Goal: Transaction & Acquisition: Purchase product/service

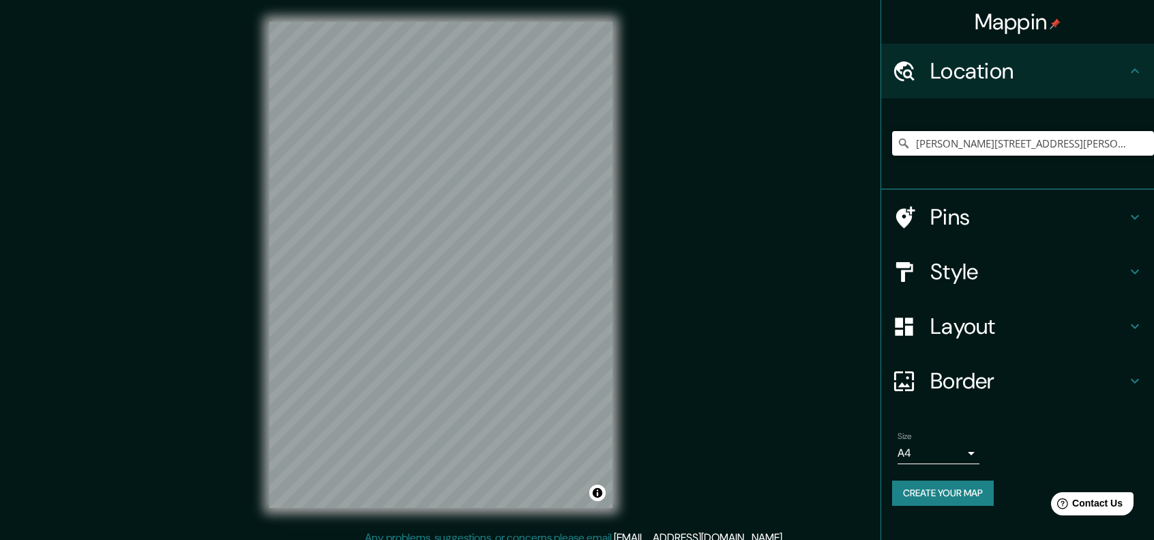
click at [1073, 140] on input "[PERSON_NAME][STREET_ADDRESS][PERSON_NAME]" at bounding box center [1023, 143] width 262 height 25
drag, startPoint x: 1135, startPoint y: 140, endPoint x: 927, endPoint y: 148, distance: 208.3
click at [927, 148] on input "[PERSON_NAME][STREET_ADDRESS][PERSON_NAME]" at bounding box center [1023, 143] width 262 height 25
click at [1138, 138] on input "[PERSON_NAME][STREET_ADDRESS][PERSON_NAME]" at bounding box center [1023, 143] width 262 height 25
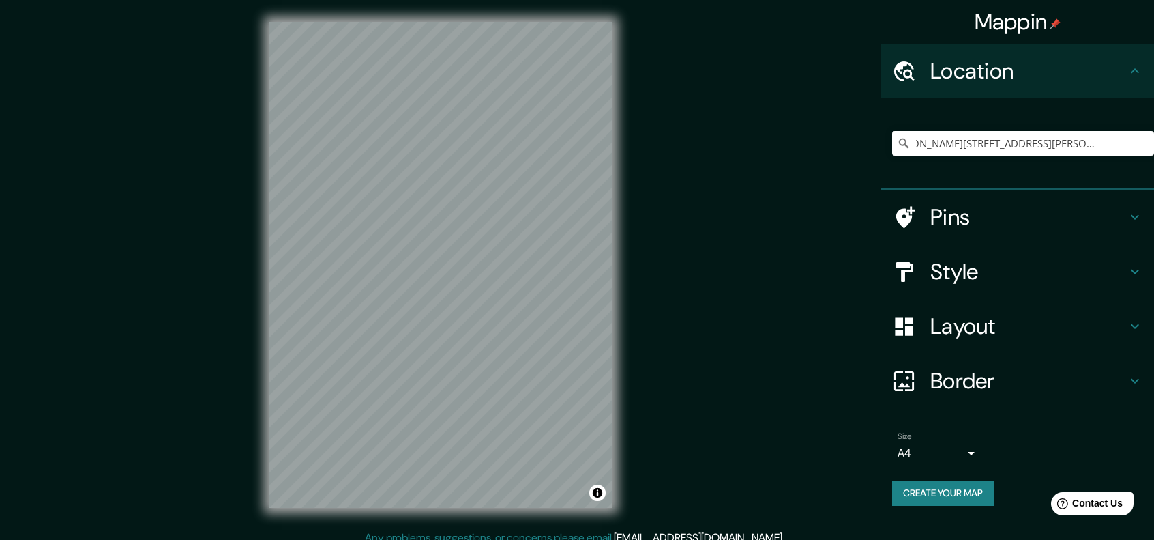
scroll to position [0, 0]
click at [972, 285] on h4 "Style" at bounding box center [1029, 271] width 197 height 27
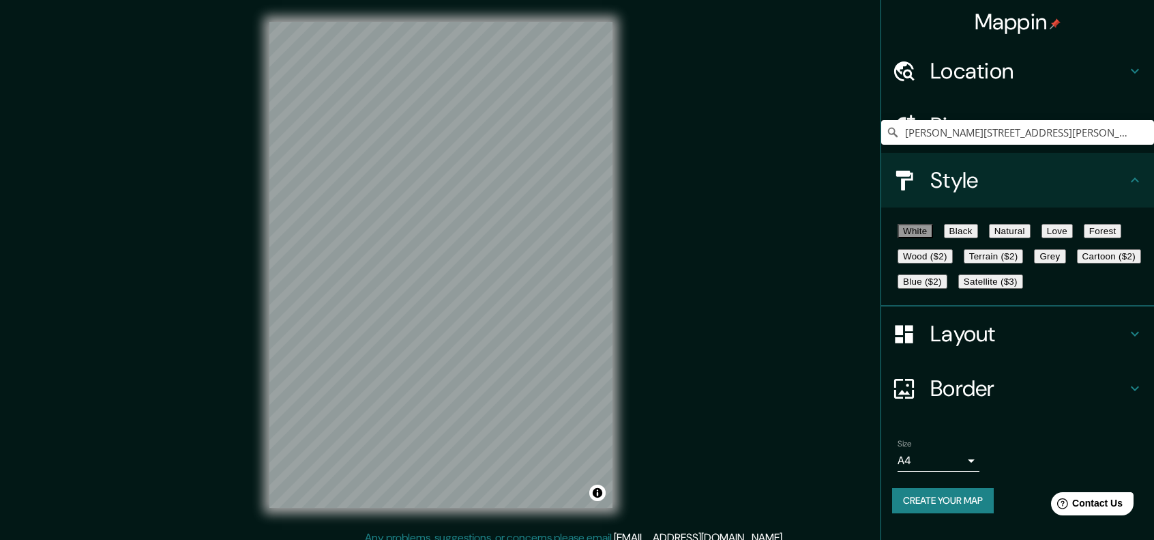
click at [953, 263] on button "Wood ($2)" at bounding box center [925, 256] width 55 height 14
click at [978, 238] on button "Black" at bounding box center [961, 231] width 34 height 14
click at [1031, 238] on button "Natural" at bounding box center [1010, 231] width 42 height 14
click at [1073, 228] on button "Love" at bounding box center [1057, 231] width 31 height 14
click at [1084, 238] on button "Forest" at bounding box center [1103, 231] width 38 height 14
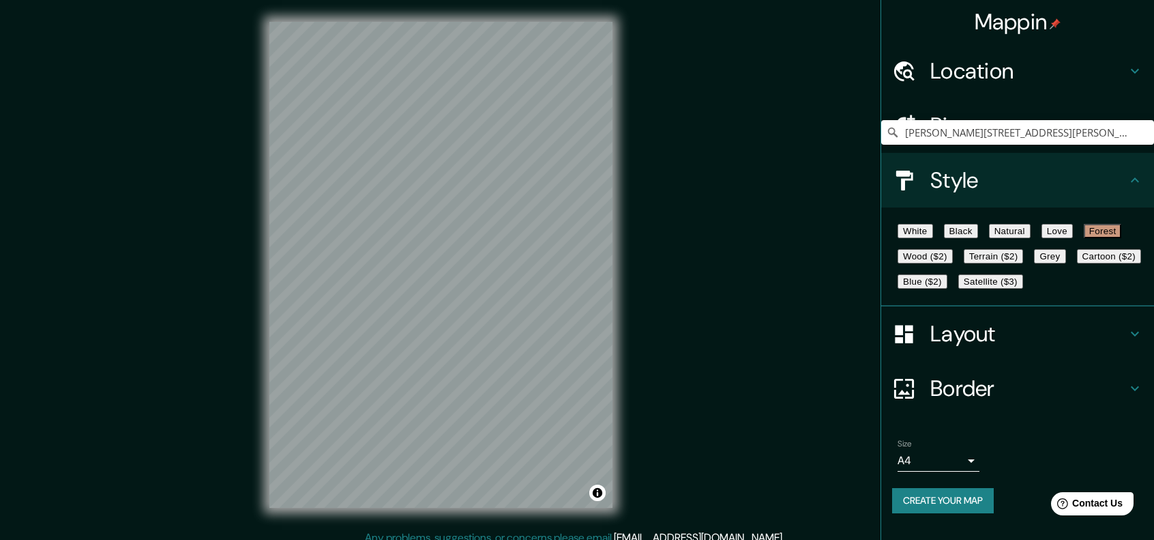
click at [1034, 263] on button "Grey" at bounding box center [1049, 256] width 31 height 14
click at [921, 285] on div "White Black Natural Love Forest Wood ($2) Terrain ($2) Grey Cartoon ($2) Blue (…" at bounding box center [1023, 256] width 262 height 76
click at [1084, 238] on button "Forest" at bounding box center [1103, 231] width 38 height 14
click at [619, 188] on div "© Mapbox © OpenStreetMap Improve this map" at bounding box center [441, 264] width 387 height 529
click at [898, 238] on button "White" at bounding box center [915, 231] width 35 height 14
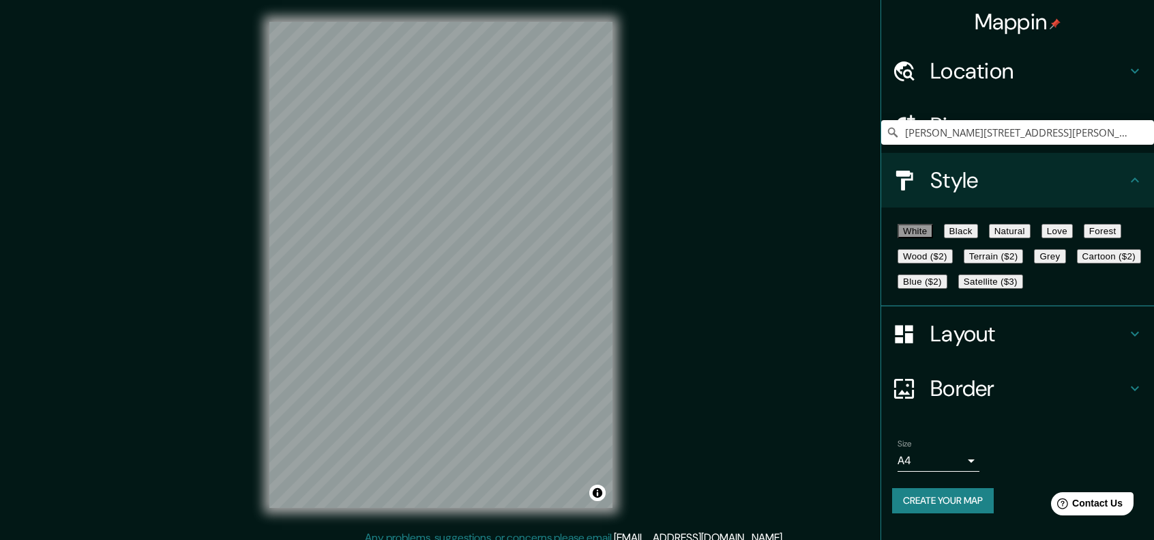
click at [969, 235] on button "Black" at bounding box center [961, 231] width 34 height 14
click at [1051, 224] on div "White Black Natural Love Forest Wood ($2) Terrain ($2) Grey Cartoon ($2) Blue (…" at bounding box center [1023, 256] width 262 height 76
click at [1073, 235] on button "Love" at bounding box center [1057, 231] width 31 height 14
click at [1024, 263] on button "Terrain ($2)" at bounding box center [994, 256] width 60 height 14
click at [948, 289] on button "Blue ($2)" at bounding box center [923, 281] width 50 height 14
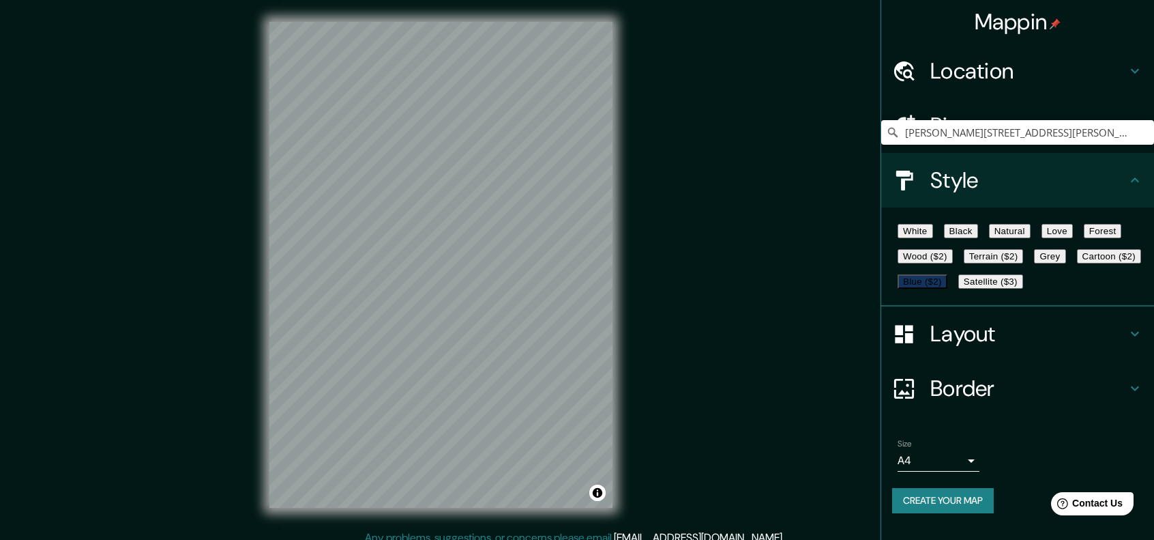
click at [1077, 263] on button "Cartoon ($2)" at bounding box center [1109, 256] width 64 height 14
click at [1034, 263] on button "Grey" at bounding box center [1049, 256] width 31 height 14
click at [1084, 238] on button "Forest" at bounding box center [1103, 231] width 38 height 14
click at [1034, 263] on button "Grey" at bounding box center [1049, 256] width 31 height 14
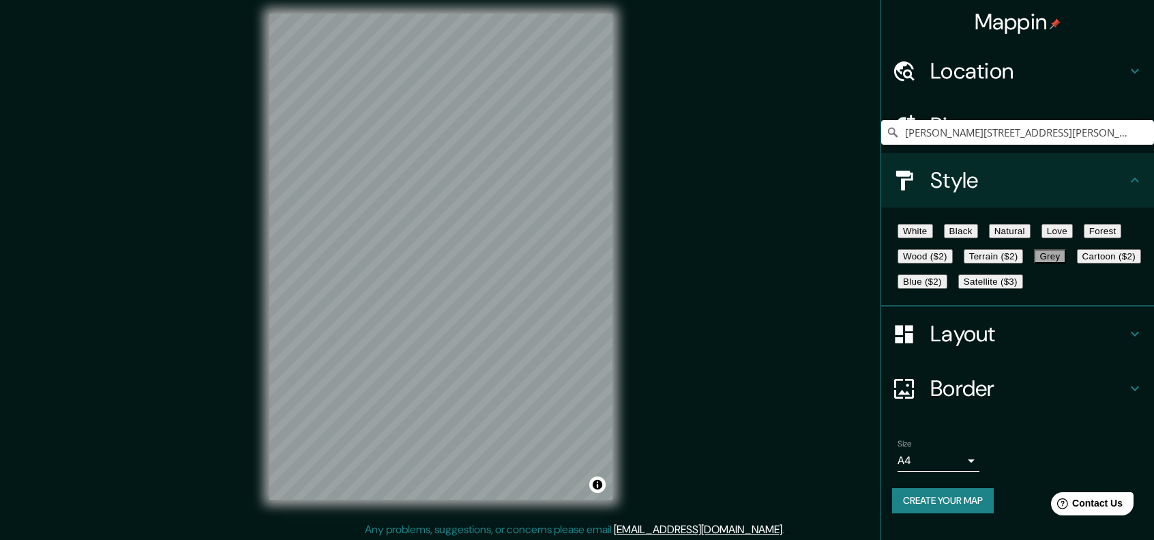
scroll to position [11, 0]
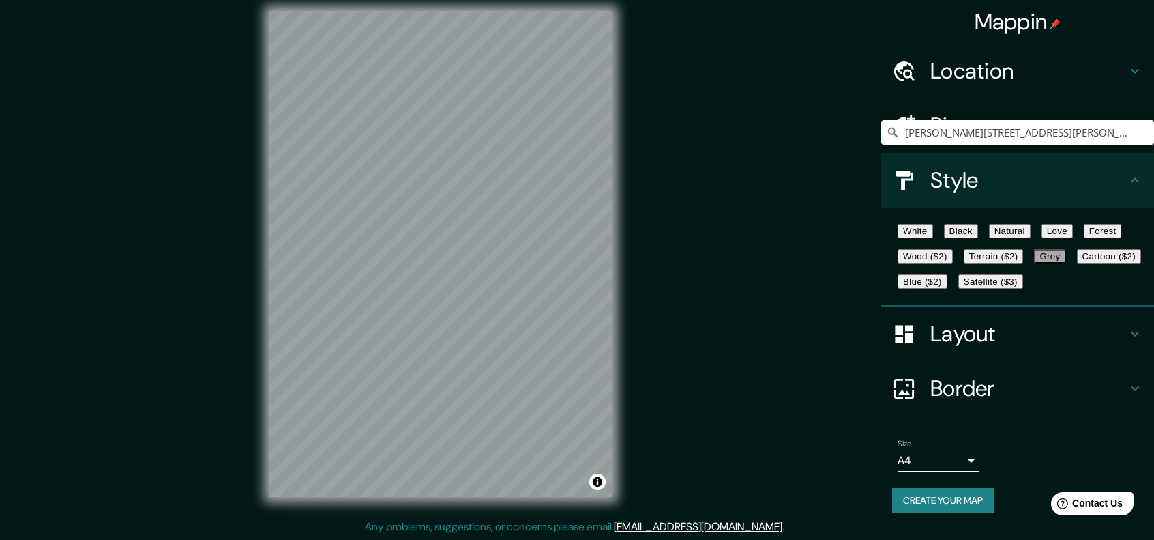
click at [959, 289] on button "Satellite ($3)" at bounding box center [991, 281] width 65 height 14
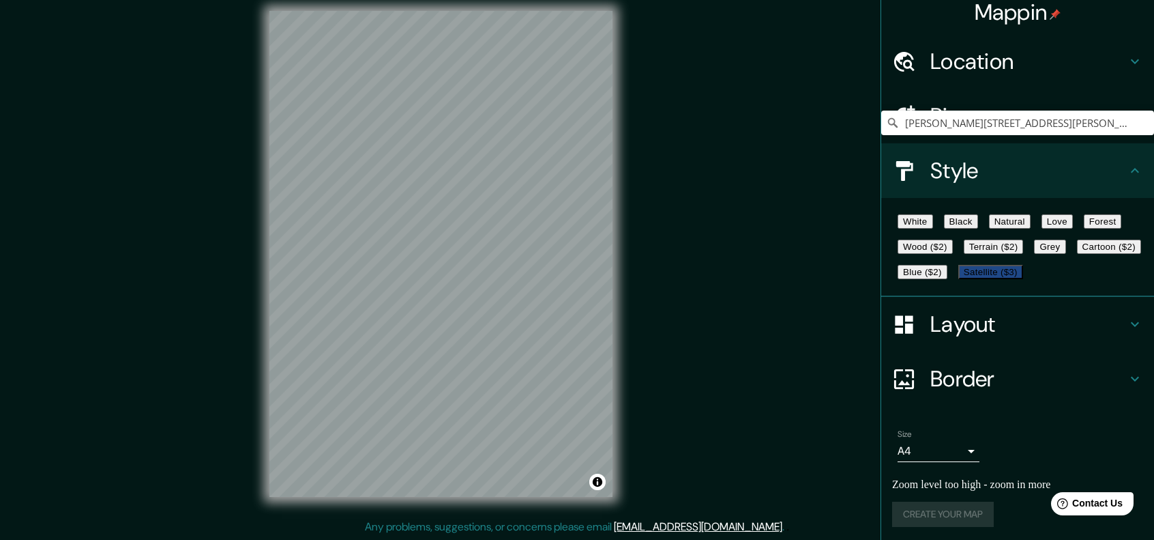
click at [969, 39] on div "Location" at bounding box center [1018, 61] width 273 height 55
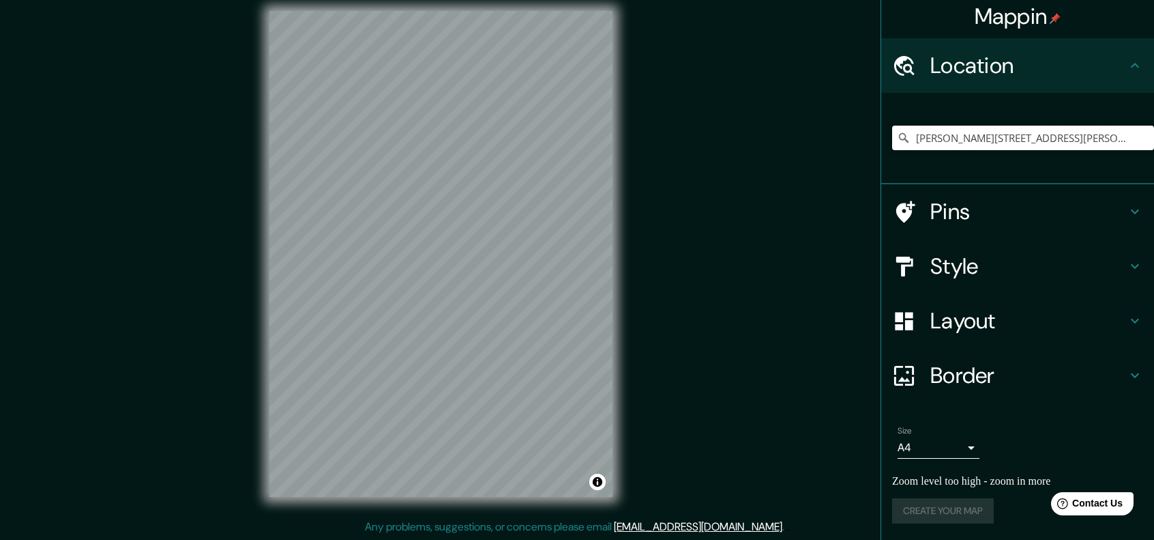
click at [996, 142] on input "[PERSON_NAME][STREET_ADDRESS][PERSON_NAME]" at bounding box center [1023, 138] width 262 height 25
click at [994, 138] on input "[PERSON_NAME][STREET_ADDRESS][PERSON_NAME]" at bounding box center [1023, 138] width 262 height 25
click at [994, 137] on input "[PERSON_NAME][STREET_ADDRESS][PERSON_NAME]" at bounding box center [1023, 138] width 262 height 25
paste input "Teatro [PERSON_NAME]"
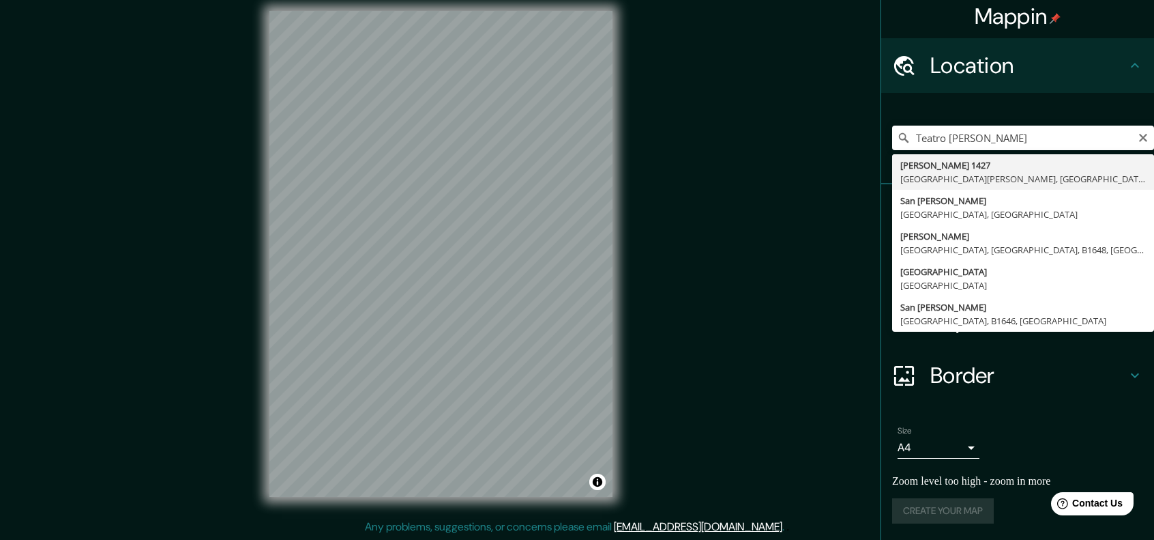
type input "[PERSON_NAME][STREET_ADDRESS][PERSON_NAME]"
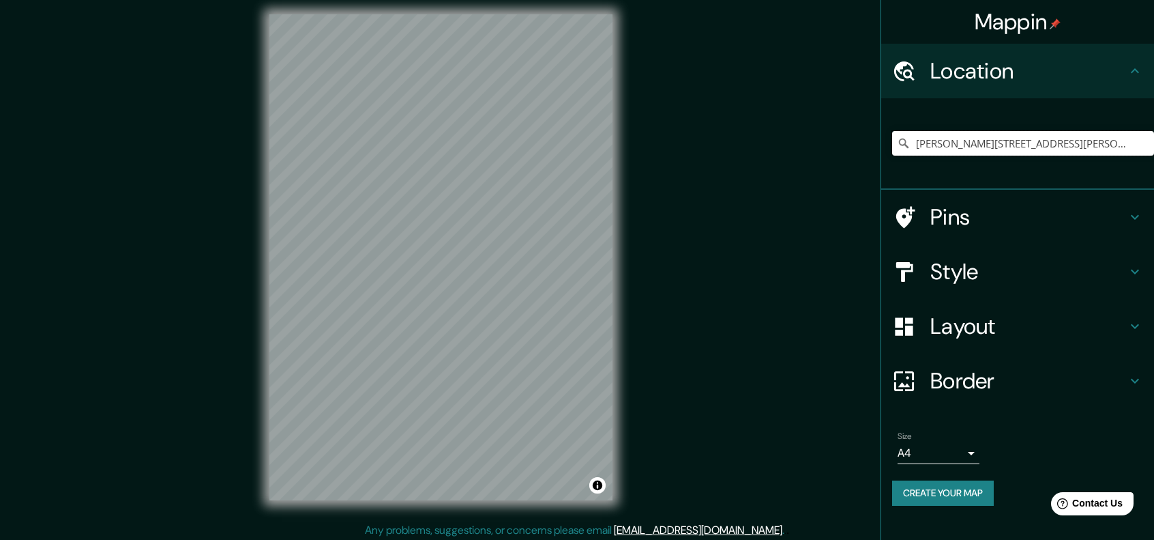
scroll to position [7, 0]
click at [1007, 320] on h4 "Layout" at bounding box center [1029, 326] width 197 height 27
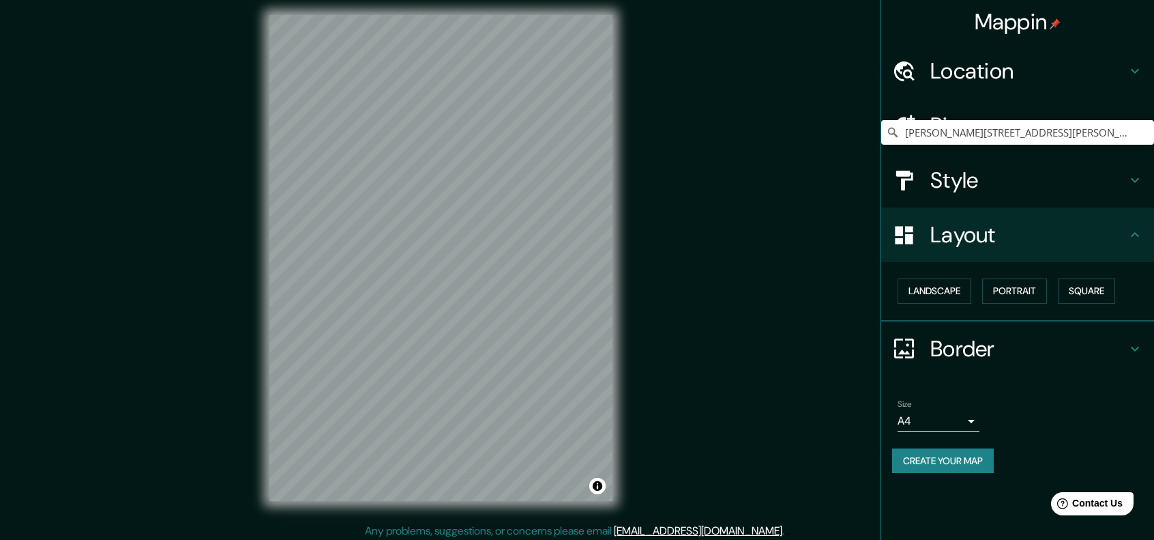
click at [1001, 172] on h4 "Style" at bounding box center [1029, 179] width 197 height 27
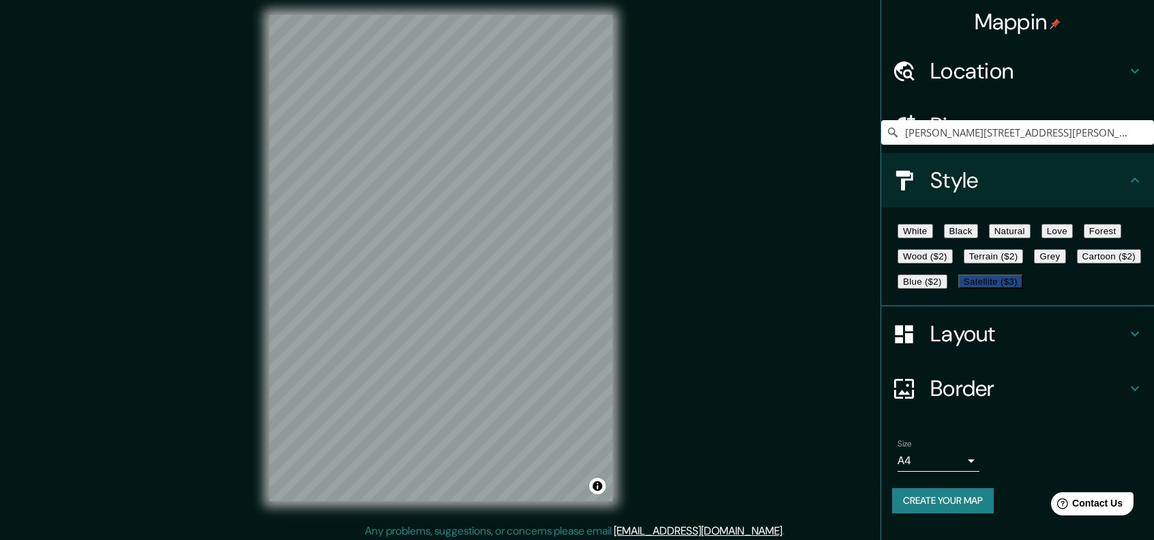
click at [978, 233] on button "Black" at bounding box center [961, 231] width 34 height 14
click at [1031, 231] on button "Natural" at bounding box center [1010, 231] width 42 height 14
click at [1031, 233] on button "Natural" at bounding box center [1010, 231] width 42 height 14
click at [1085, 231] on div "White Black Natural Love Forest Wood ($2) Terrain ($2) Grey Cartoon ($2) Blue (…" at bounding box center [1023, 256] width 262 height 76
click at [1073, 234] on button "Love" at bounding box center [1057, 231] width 31 height 14
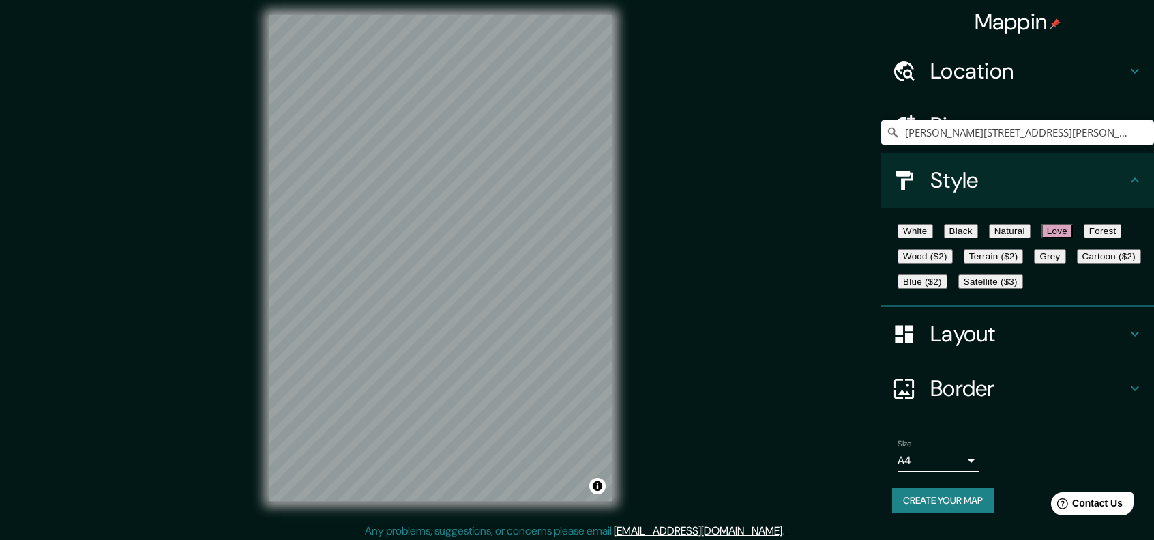
click at [1024, 263] on button "Terrain ($2)" at bounding box center [994, 256] width 60 height 14
click at [953, 263] on button "Wood ($2)" at bounding box center [925, 256] width 55 height 14
click at [1024, 263] on button "Terrain ($2)" at bounding box center [994, 256] width 60 height 14
click at [1034, 263] on button "Grey" at bounding box center [1049, 256] width 31 height 14
click at [1077, 263] on button "Cartoon ($2)" at bounding box center [1109, 256] width 64 height 14
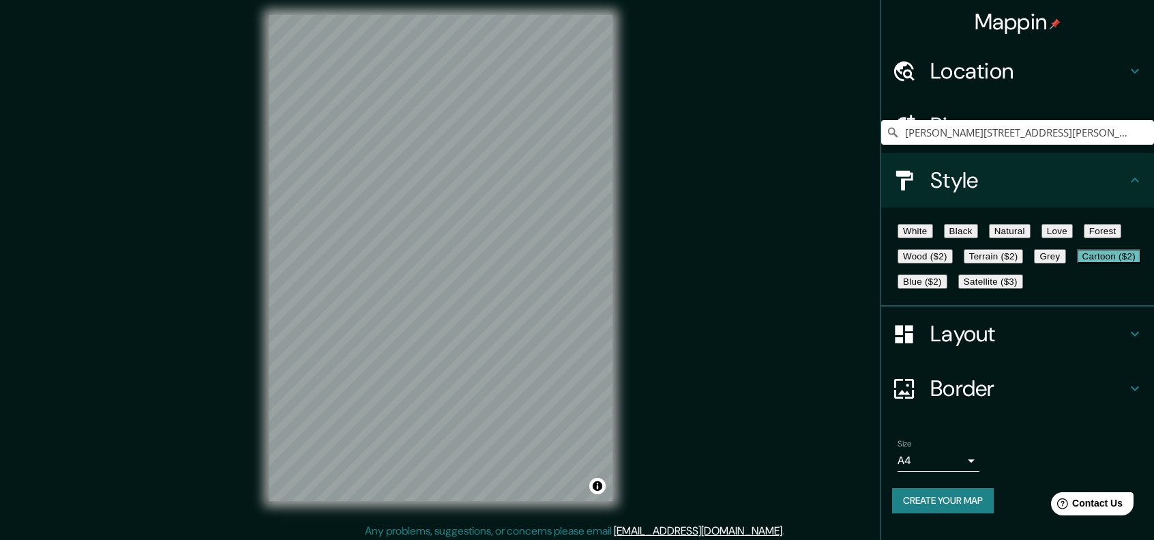
click at [948, 289] on button "Blue ($2)" at bounding box center [923, 281] width 50 height 14
drag, startPoint x: 895, startPoint y: 335, endPoint x: 903, endPoint y: 338, distance: 8.0
click at [959, 289] on button "Satellite ($3)" at bounding box center [991, 281] width 65 height 14
click at [1084, 238] on button "Forest" at bounding box center [1103, 231] width 38 height 14
click at [953, 263] on button "Wood ($2)" at bounding box center [925, 256] width 55 height 14
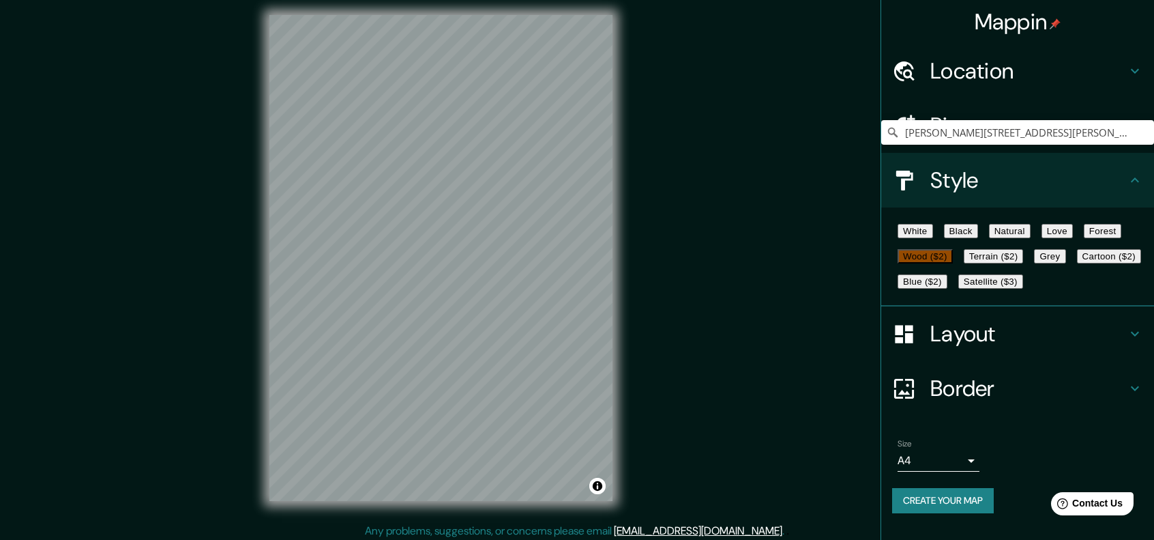
click at [1034, 263] on button "Grey" at bounding box center [1049, 256] width 31 height 14
click at [1077, 263] on button "Cartoon ($2)" at bounding box center [1109, 256] width 64 height 14
click at [1034, 263] on button "Grey" at bounding box center [1049, 256] width 31 height 14
